Goal: Complete application form

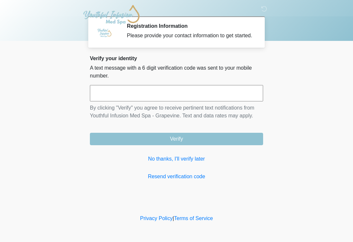
click at [144, 101] on input "text" at bounding box center [176, 93] width 173 height 16
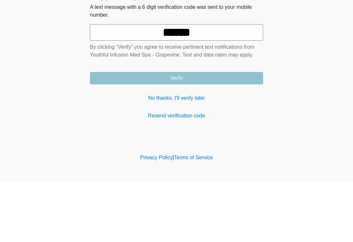
type input "******"
click at [232, 133] on button "Verify" at bounding box center [176, 139] width 173 height 12
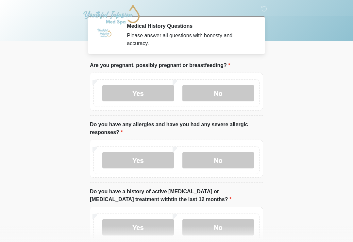
click at [233, 93] on label "No" at bounding box center [218, 93] width 72 height 16
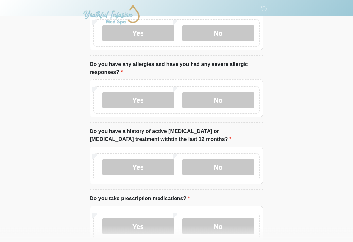
click at [240, 98] on label "No" at bounding box center [218, 100] width 72 height 16
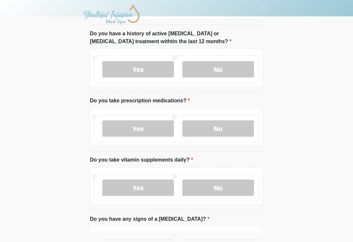
scroll to position [158, 0]
click at [154, 126] on label "Yes" at bounding box center [138, 128] width 72 height 16
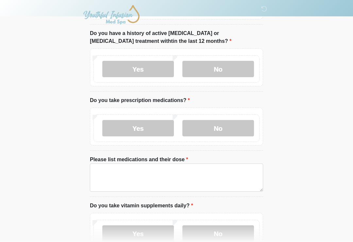
click at [219, 128] on label "No" at bounding box center [218, 128] width 72 height 16
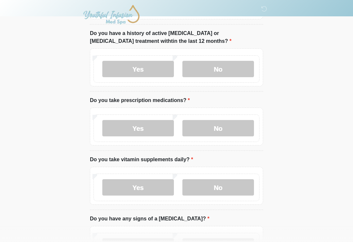
click at [149, 130] on label "Yes" at bounding box center [138, 128] width 72 height 16
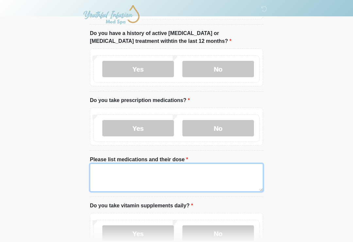
click at [153, 170] on textarea "Please list medications and their dose" at bounding box center [176, 177] width 173 height 28
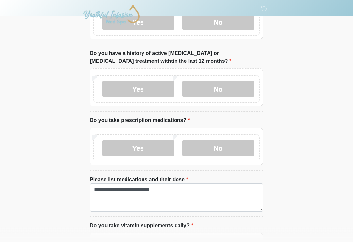
scroll to position [137, 0]
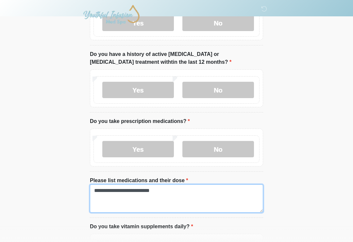
type textarea "**********"
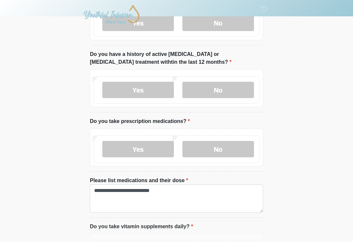
click at [224, 90] on label "No" at bounding box center [218, 90] width 72 height 16
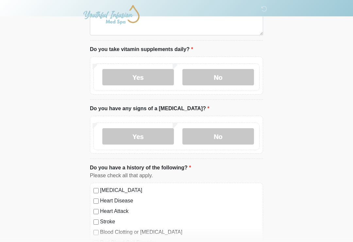
scroll to position [316, 0]
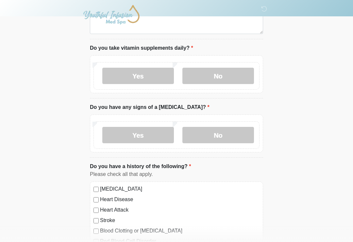
click at [148, 75] on label "Yes" at bounding box center [138, 76] width 72 height 16
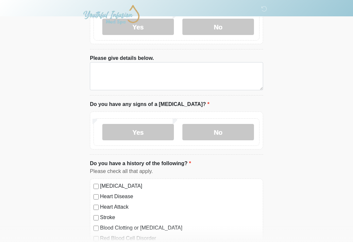
scroll to position [369, 0]
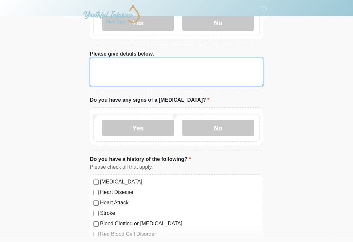
click at [166, 73] on textarea "Please give details below." at bounding box center [176, 72] width 173 height 28
type textarea "*"
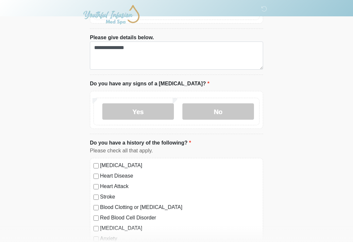
scroll to position [385, 0]
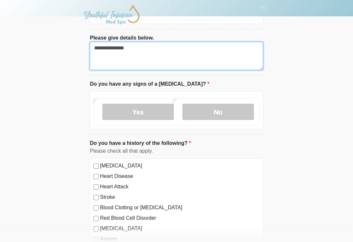
type textarea "**********"
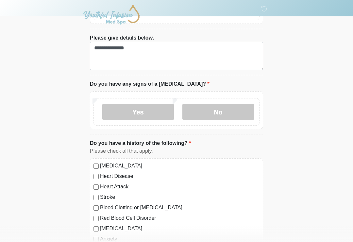
click at [235, 112] on label "No" at bounding box center [218, 112] width 72 height 16
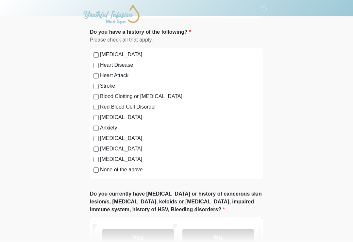
scroll to position [496, 0]
click at [100, 53] on label "[MEDICAL_DATA]" at bounding box center [179, 55] width 159 height 8
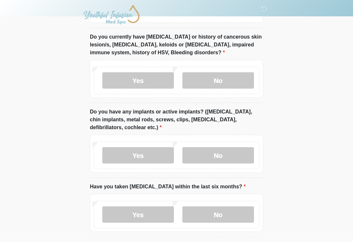
scroll to position [652, 0]
click at [149, 76] on label "Yes" at bounding box center [138, 81] width 72 height 16
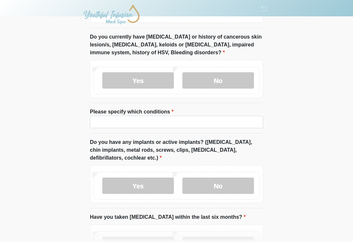
scroll to position [653, 0]
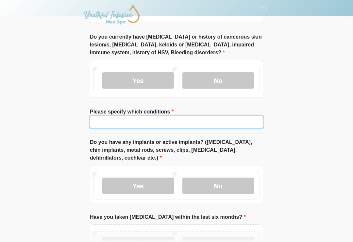
click at [185, 119] on input "Please specify which conditions" at bounding box center [176, 122] width 173 height 12
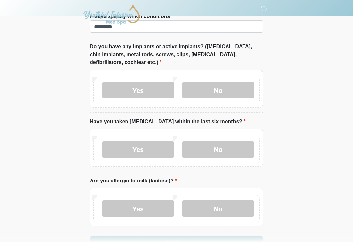
scroll to position [748, 0]
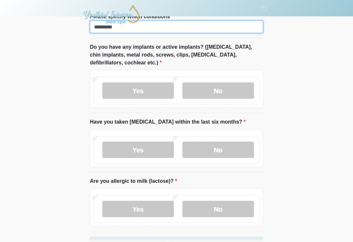
type input "********"
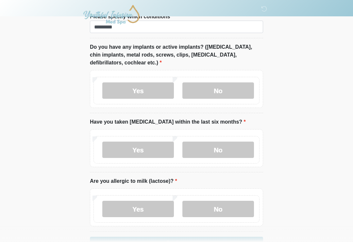
click at [153, 90] on label "Yes" at bounding box center [138, 90] width 72 height 16
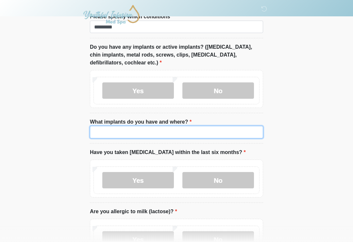
click at [155, 127] on input "What implants do you have and where?" at bounding box center [176, 132] width 173 height 12
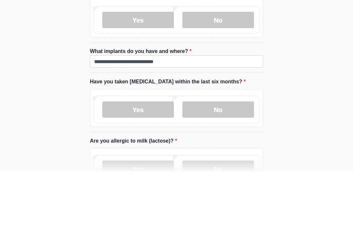
scroll to position [808, 0]
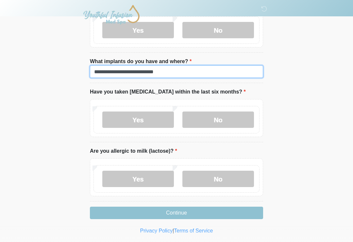
type input "**********"
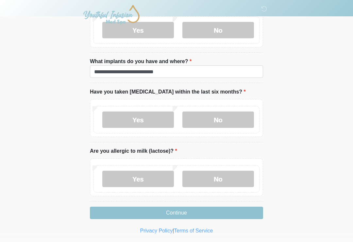
click at [228, 124] on label "No" at bounding box center [218, 119] width 72 height 16
click at [230, 176] on label "No" at bounding box center [218, 178] width 72 height 16
click at [232, 212] on button "Continue" at bounding box center [176, 212] width 173 height 12
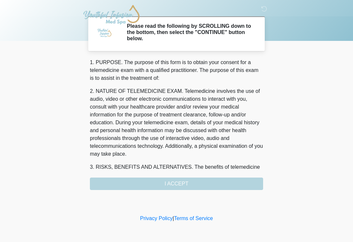
scroll to position [0, 0]
click at [229, 179] on div "1. PURPOSE. The purpose of this form is to obtain your consent for a telemedici…" at bounding box center [176, 123] width 173 height 131
click at [180, 184] on div "1. PURPOSE. The purpose of this form is to obtain your consent for a telemedici…" at bounding box center [176, 123] width 173 height 131
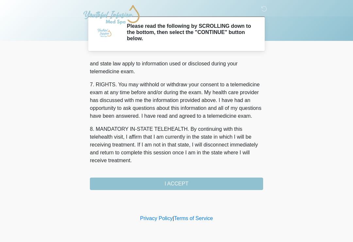
scroll to position [276, 0]
click at [217, 184] on button "I ACCEPT" at bounding box center [176, 183] width 173 height 12
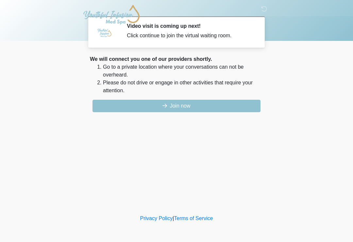
click at [191, 103] on button "Join now" at bounding box center [176, 106] width 168 height 12
